Goal: Task Accomplishment & Management: Use online tool/utility

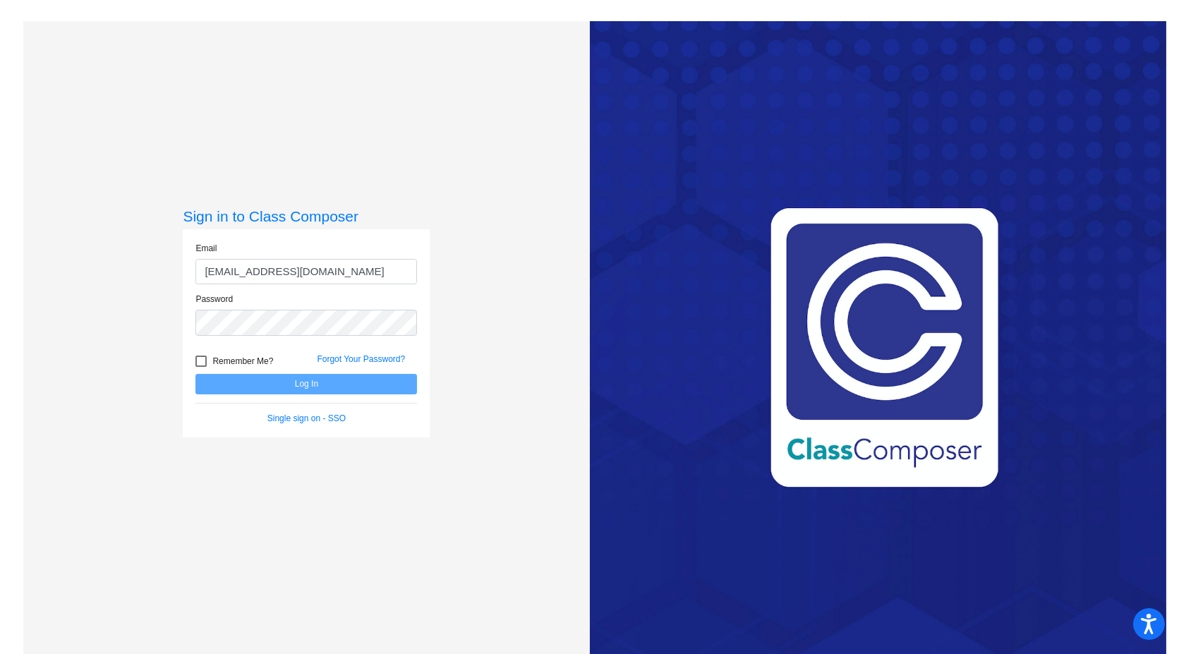
type input "[EMAIL_ADDRESS][DOMAIN_NAME]"
click at [195, 374] on button "Log In" at bounding box center [306, 384] width 222 height 20
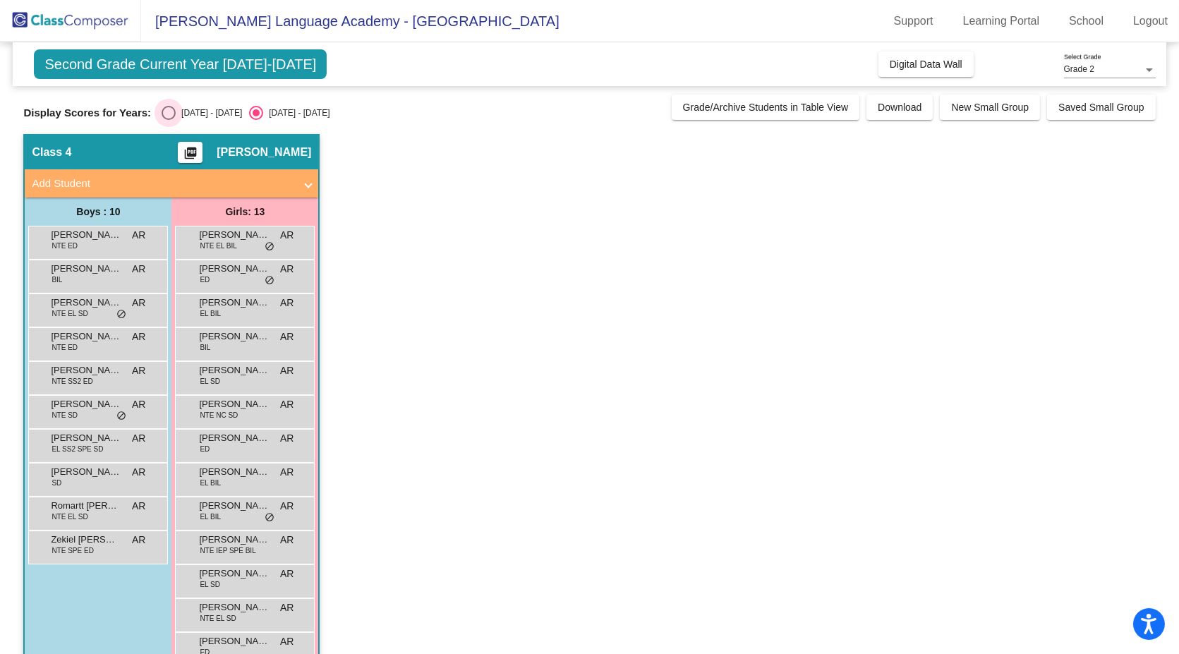
click at [169, 116] on div "Select an option" at bounding box center [169, 113] width 14 height 14
click at [169, 120] on input "[DATE] - [DATE]" at bounding box center [168, 120] width 1 height 1
radio input "true"
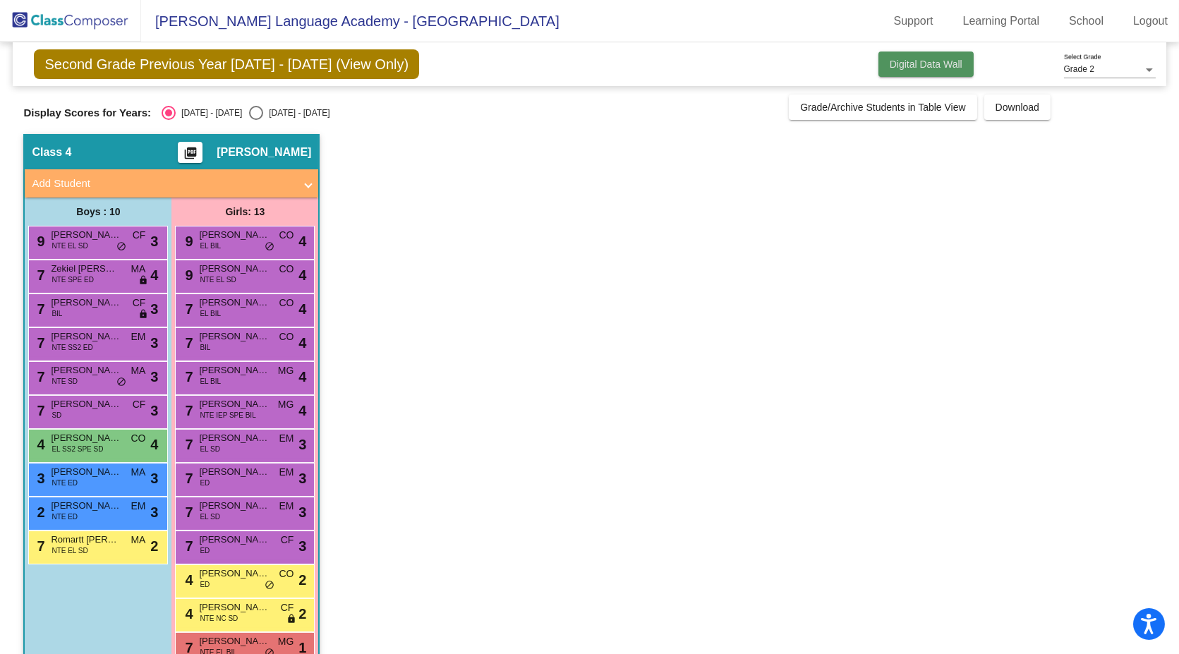
click at [900, 66] on span "Digital Data Wall" at bounding box center [926, 64] width 73 height 11
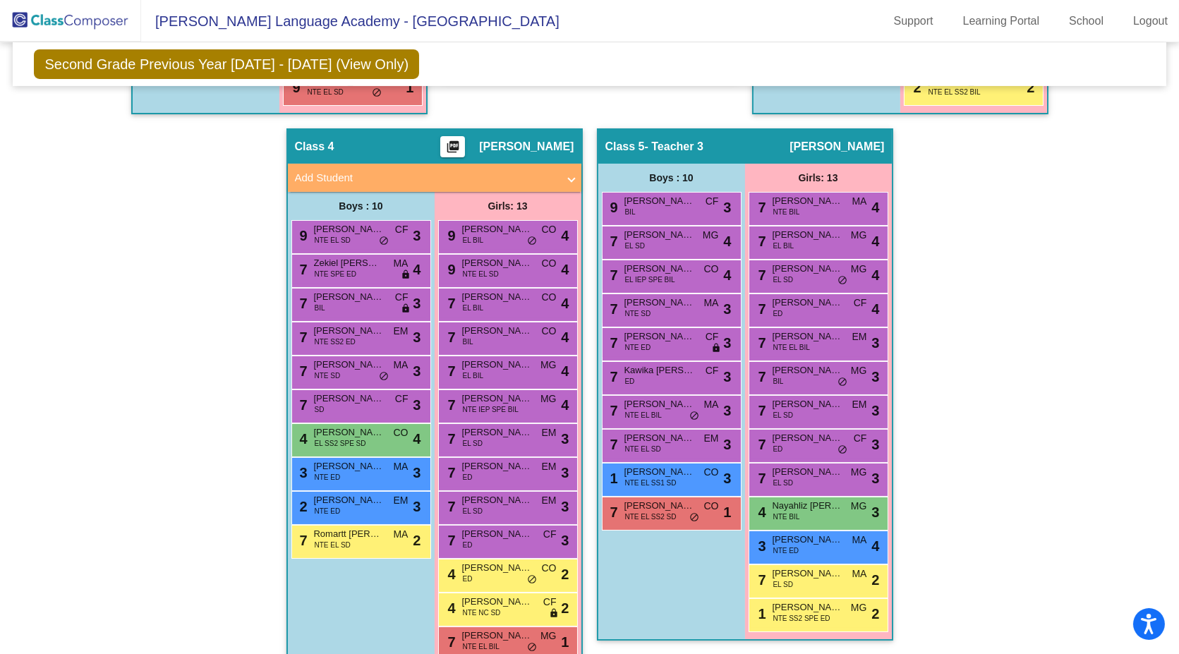
scroll to position [837, 0]
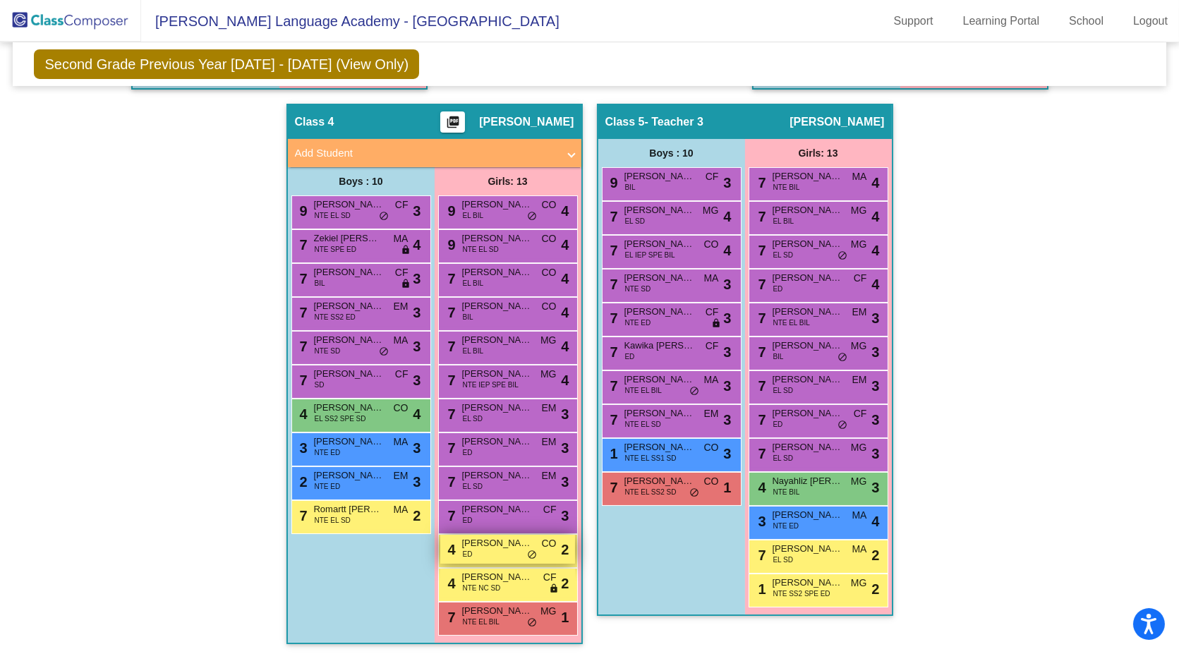
click at [493, 545] on span "Aria Jasso" at bounding box center [497, 543] width 71 height 14
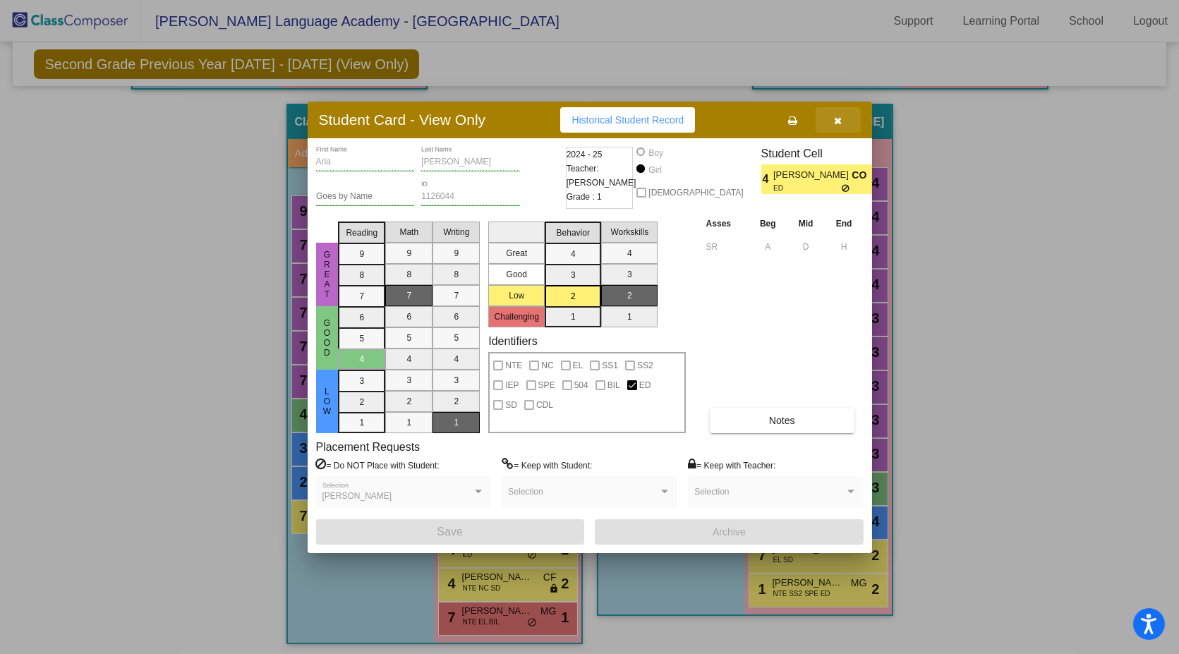
click at [837, 123] on icon "button" at bounding box center [838, 121] width 8 height 10
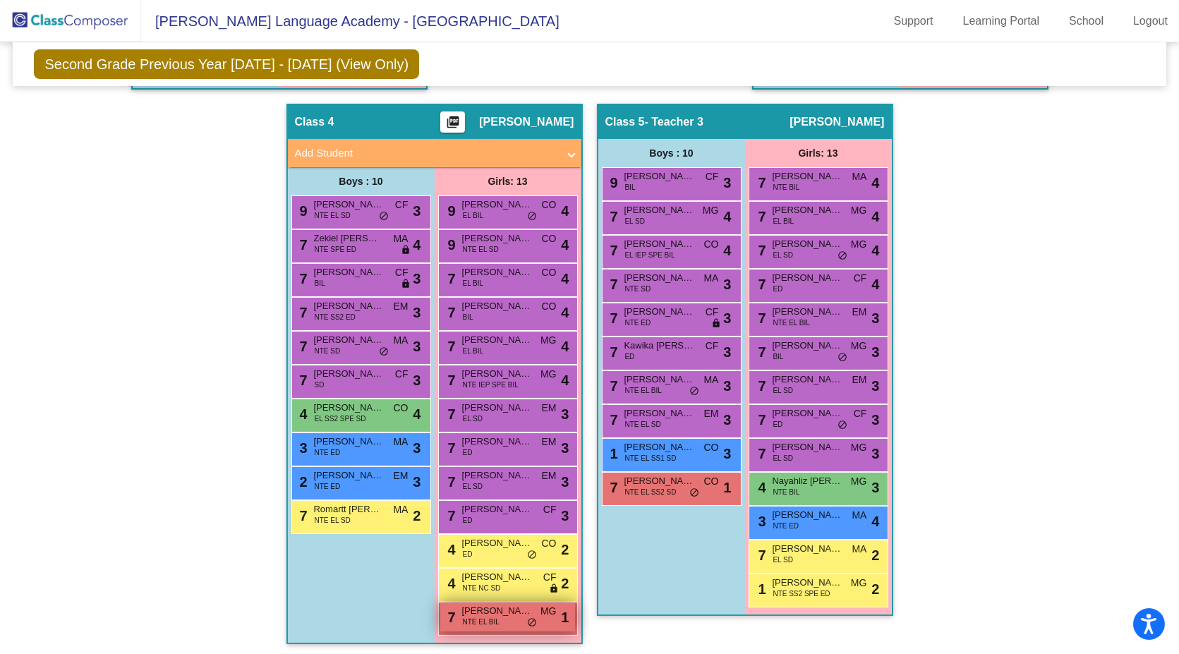
click at [494, 622] on span "NTE EL BIL" at bounding box center [481, 622] width 37 height 11
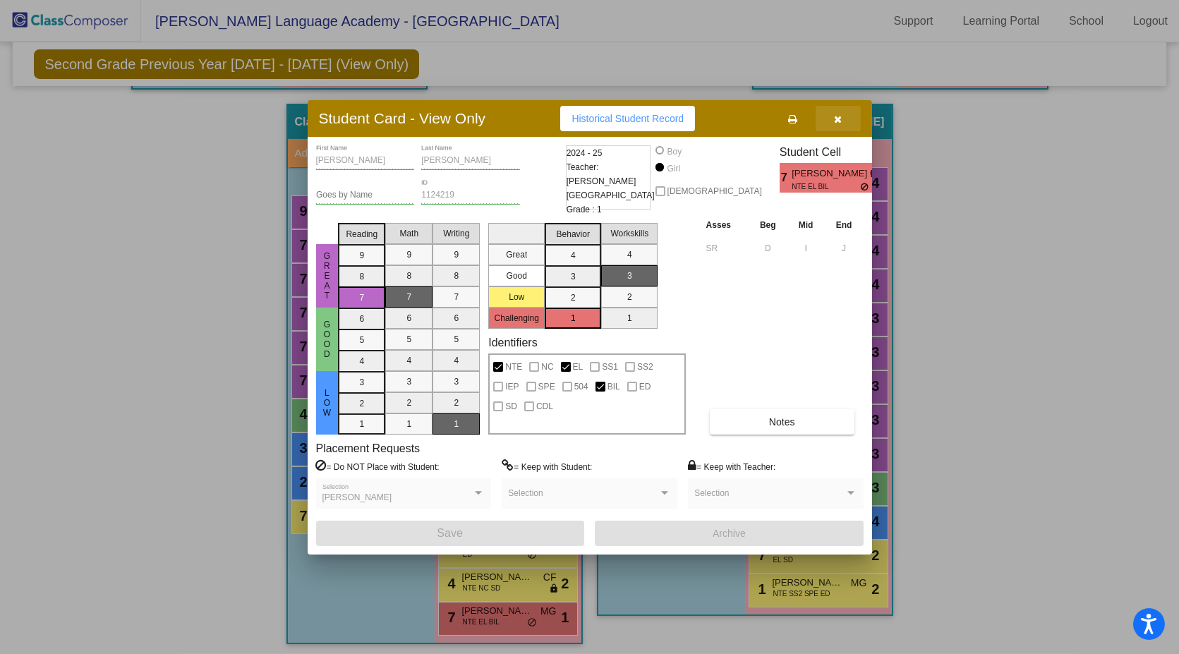
click at [836, 124] on icon "button" at bounding box center [838, 119] width 8 height 10
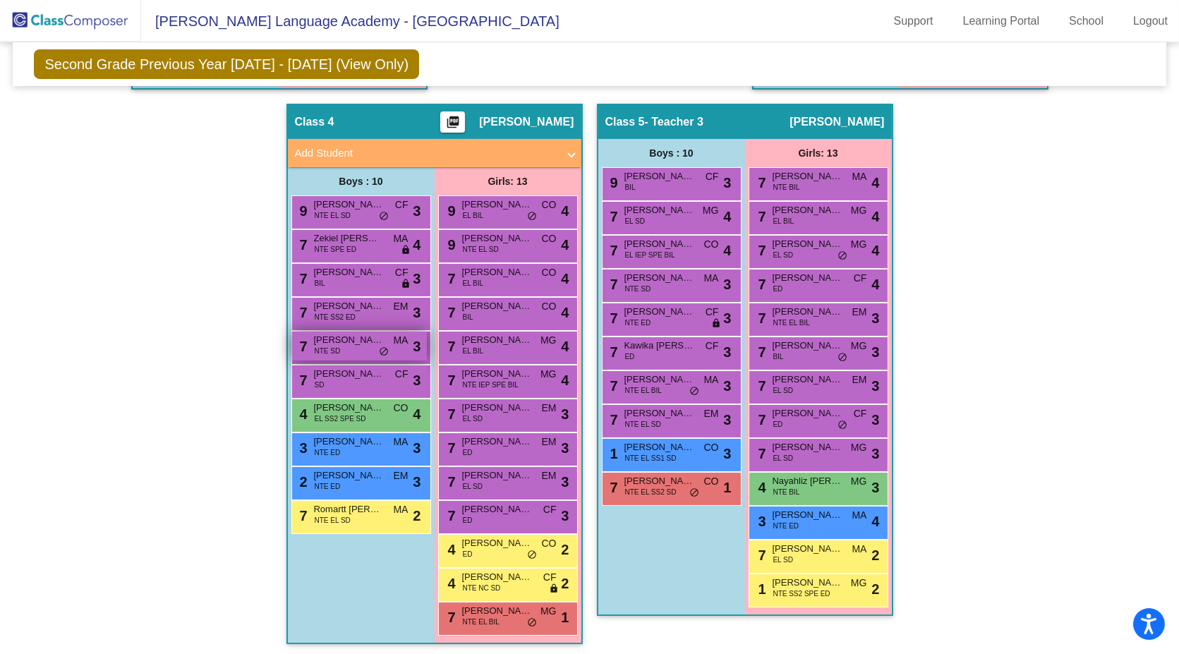
click at [331, 346] on span "NTE SD" at bounding box center [328, 351] width 26 height 11
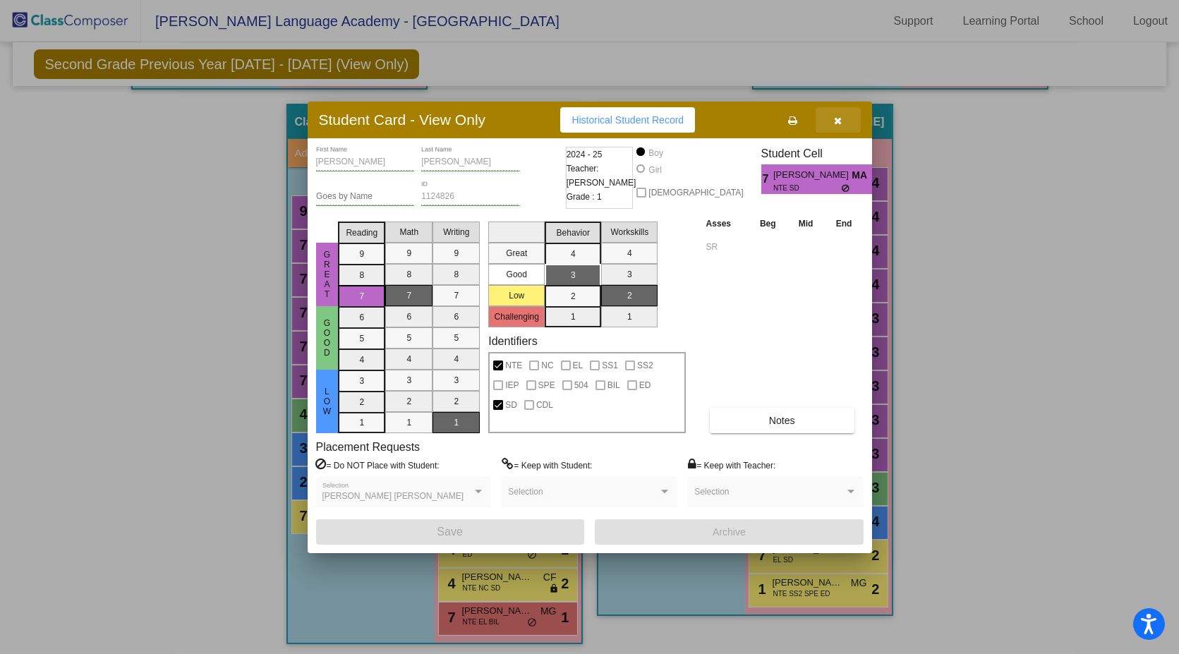
click at [838, 124] on icon "button" at bounding box center [838, 121] width 8 height 10
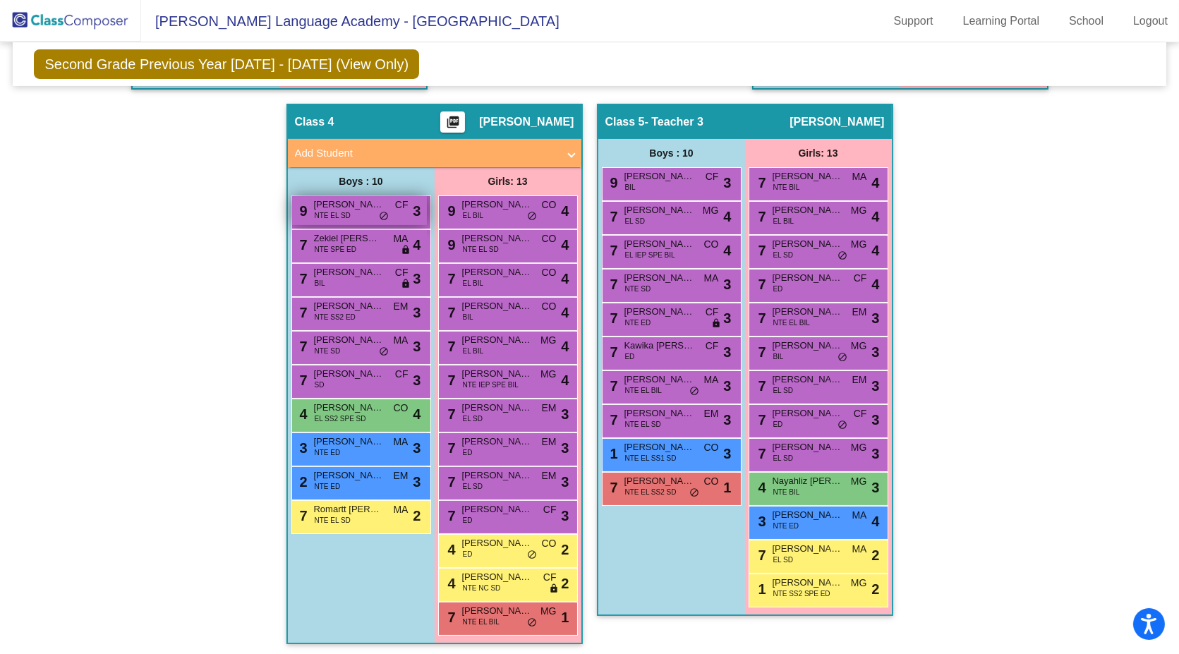
click at [378, 205] on span "Damian Valdes" at bounding box center [349, 205] width 71 height 14
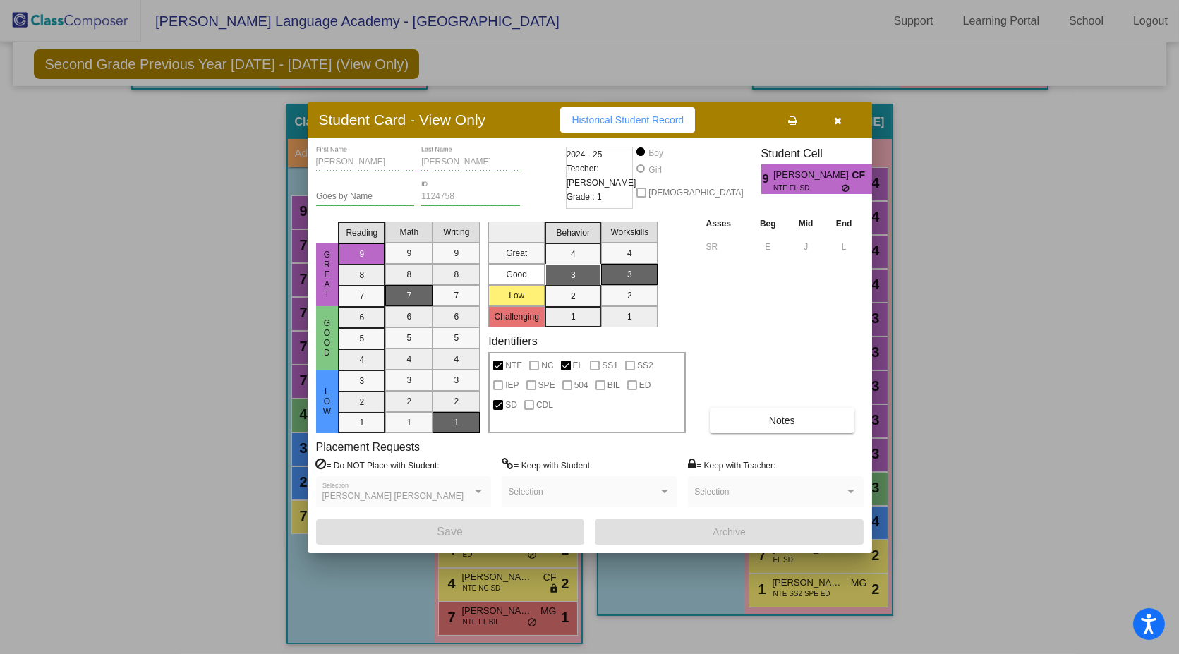
click at [836, 122] on icon "button" at bounding box center [838, 121] width 8 height 10
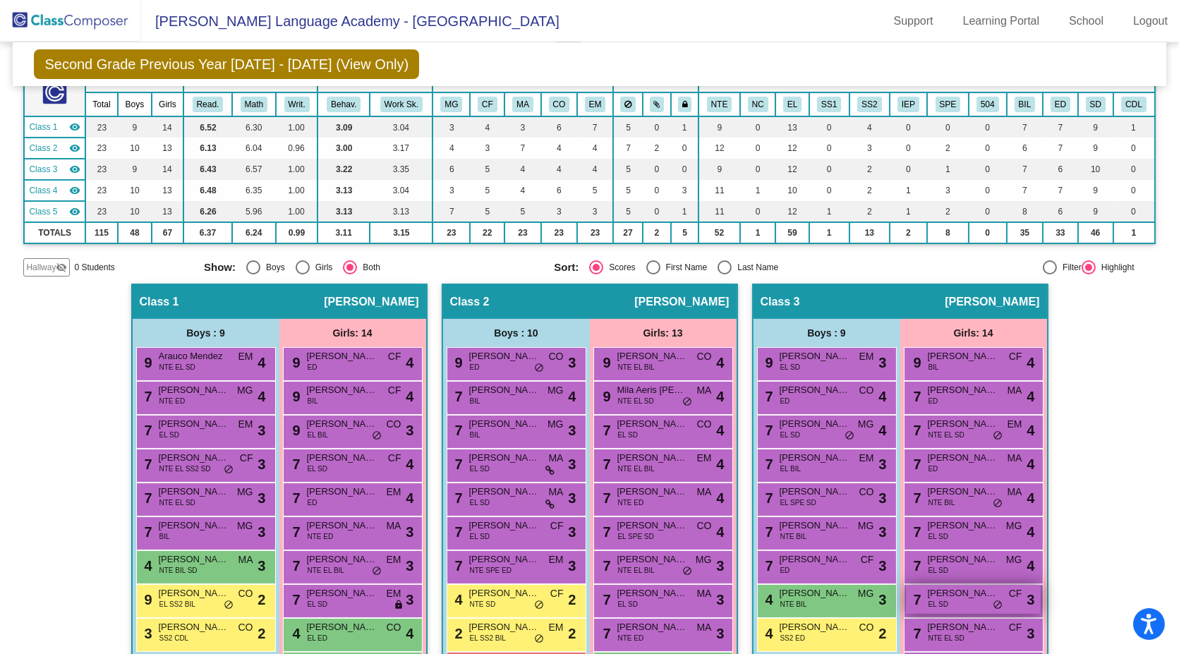
scroll to position [0, 0]
